Goal: Check status: Check status

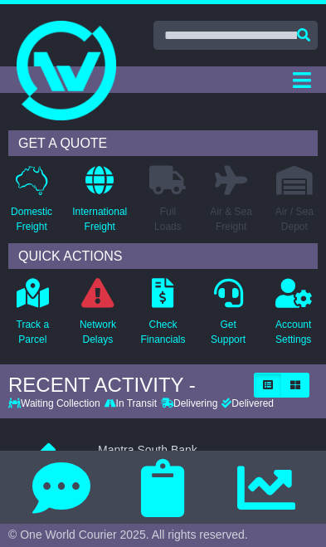
click at [39, 306] on icon at bounding box center [33, 292] width 32 height 29
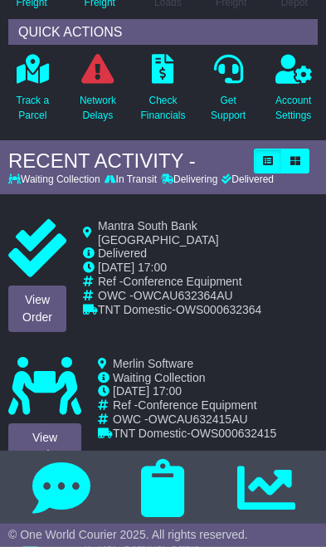
scroll to position [225, 0]
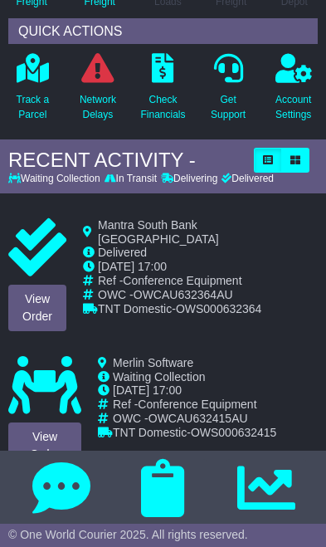
click at [167, 260] on span "[DATE] 17:00" at bounding box center [132, 266] width 69 height 13
click at [32, 296] on link "View Order" at bounding box center [37, 308] width 58 height 47
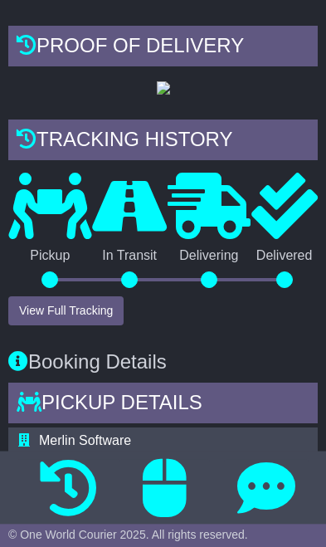
scroll to position [497, 0]
click at [51, 326] on button "View Full Tracking" at bounding box center [65, 310] width 115 height 29
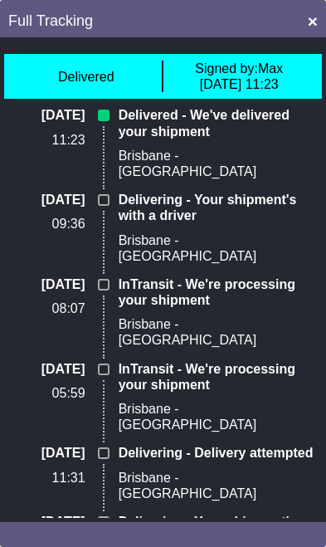
scroll to position [0, 0]
click at [318, 22] on button "×" at bounding box center [308, 21] width 19 height 42
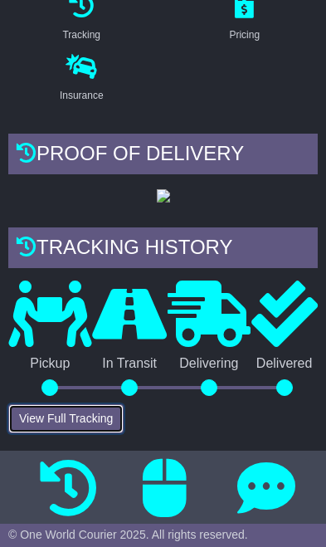
scroll to position [383, 0]
